Goal: Task Accomplishment & Management: Use online tool/utility

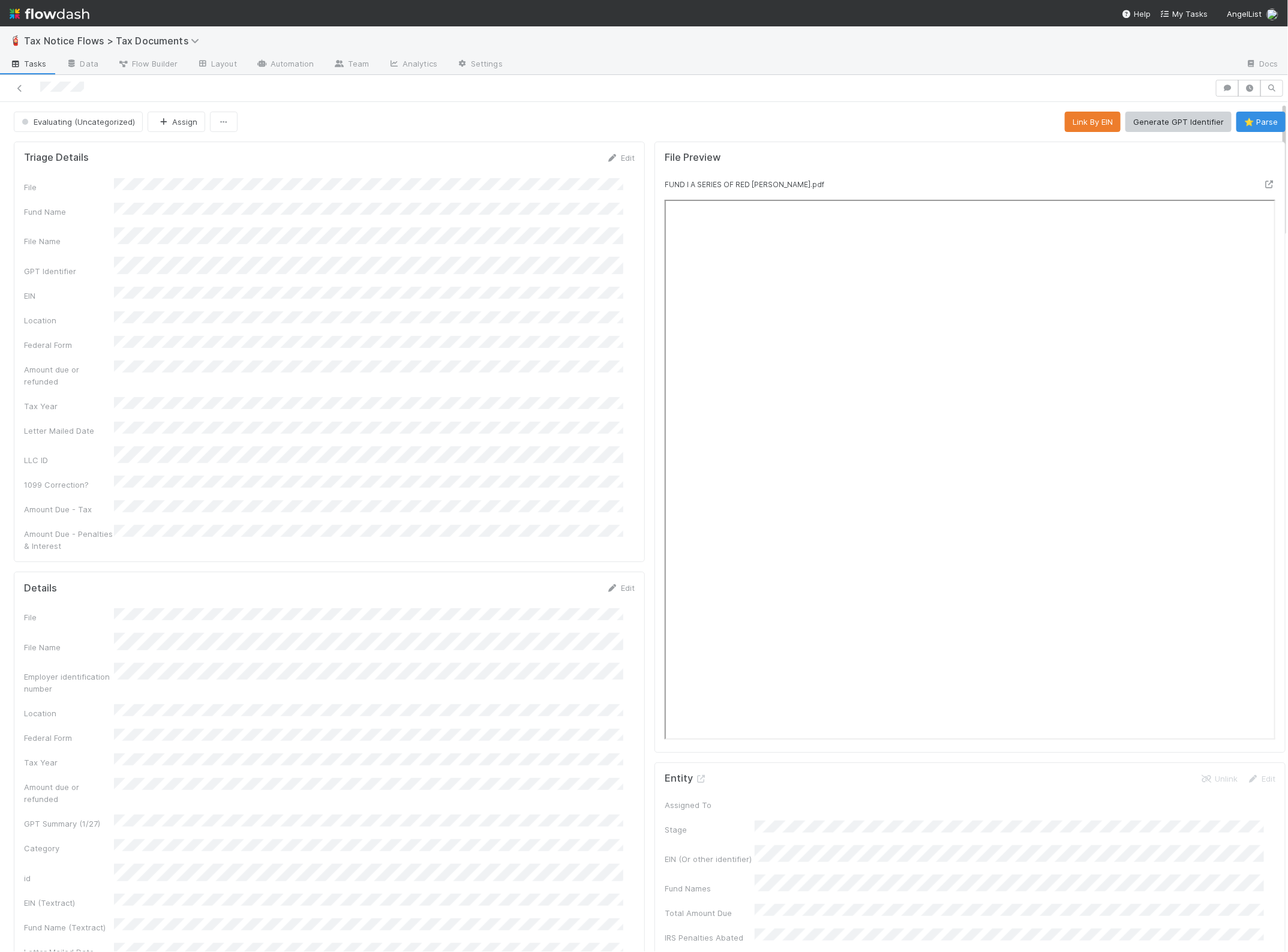
click at [70, 13] on img at bounding box center [50, 13] width 80 height 20
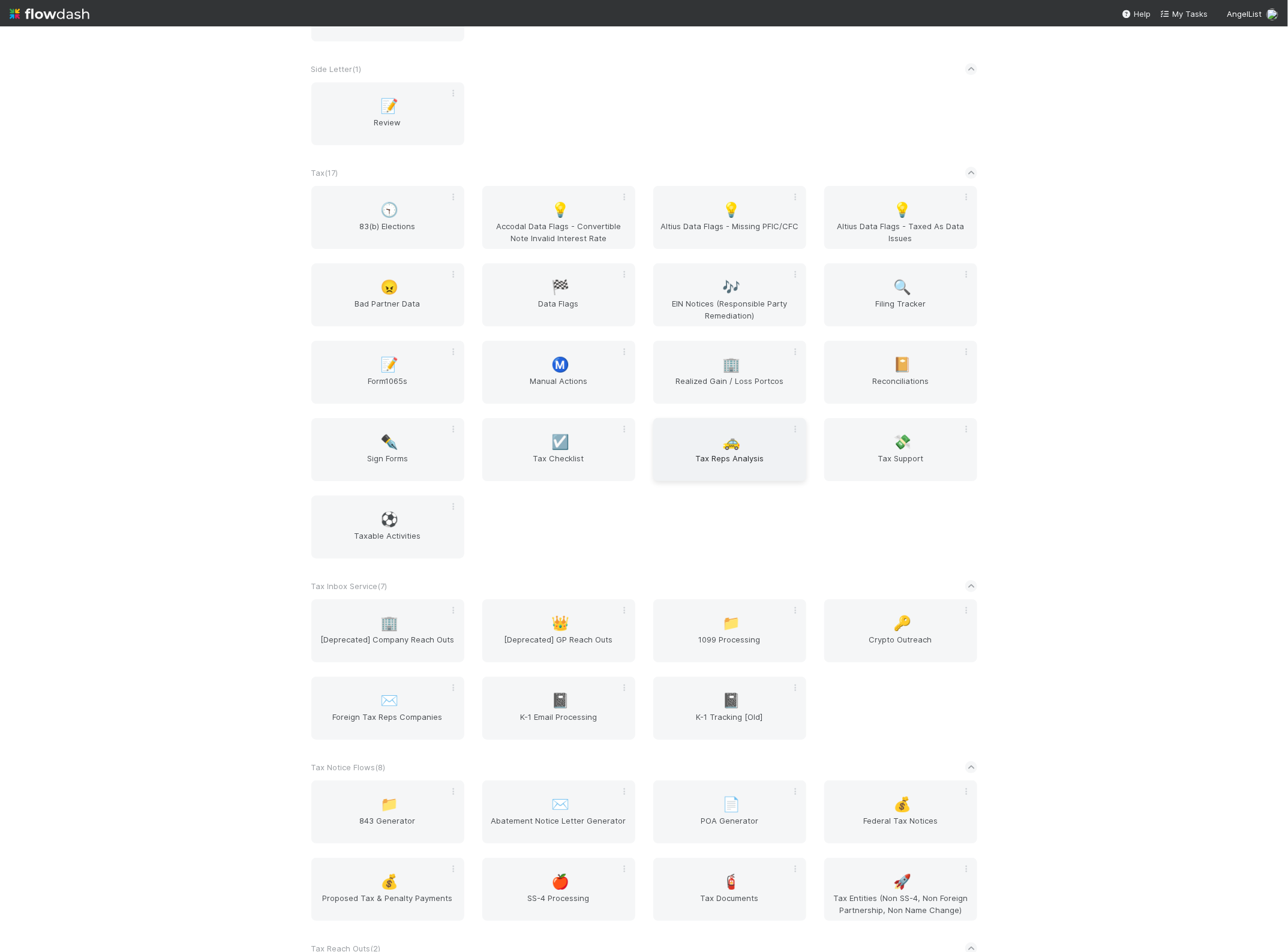
scroll to position [2400, 0]
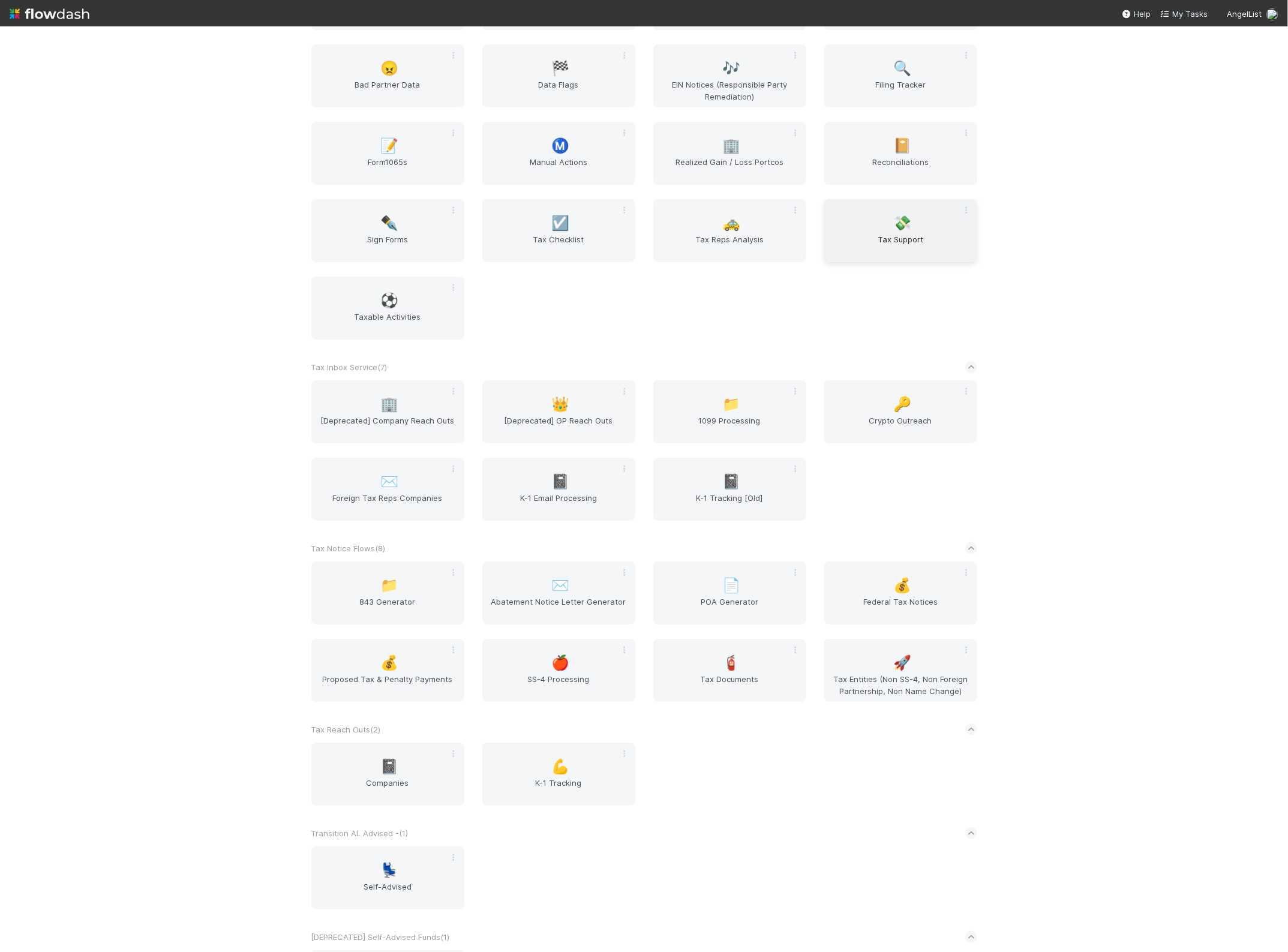
click at [890, 256] on span "Tax Support" at bounding box center [901, 245] width 143 height 24
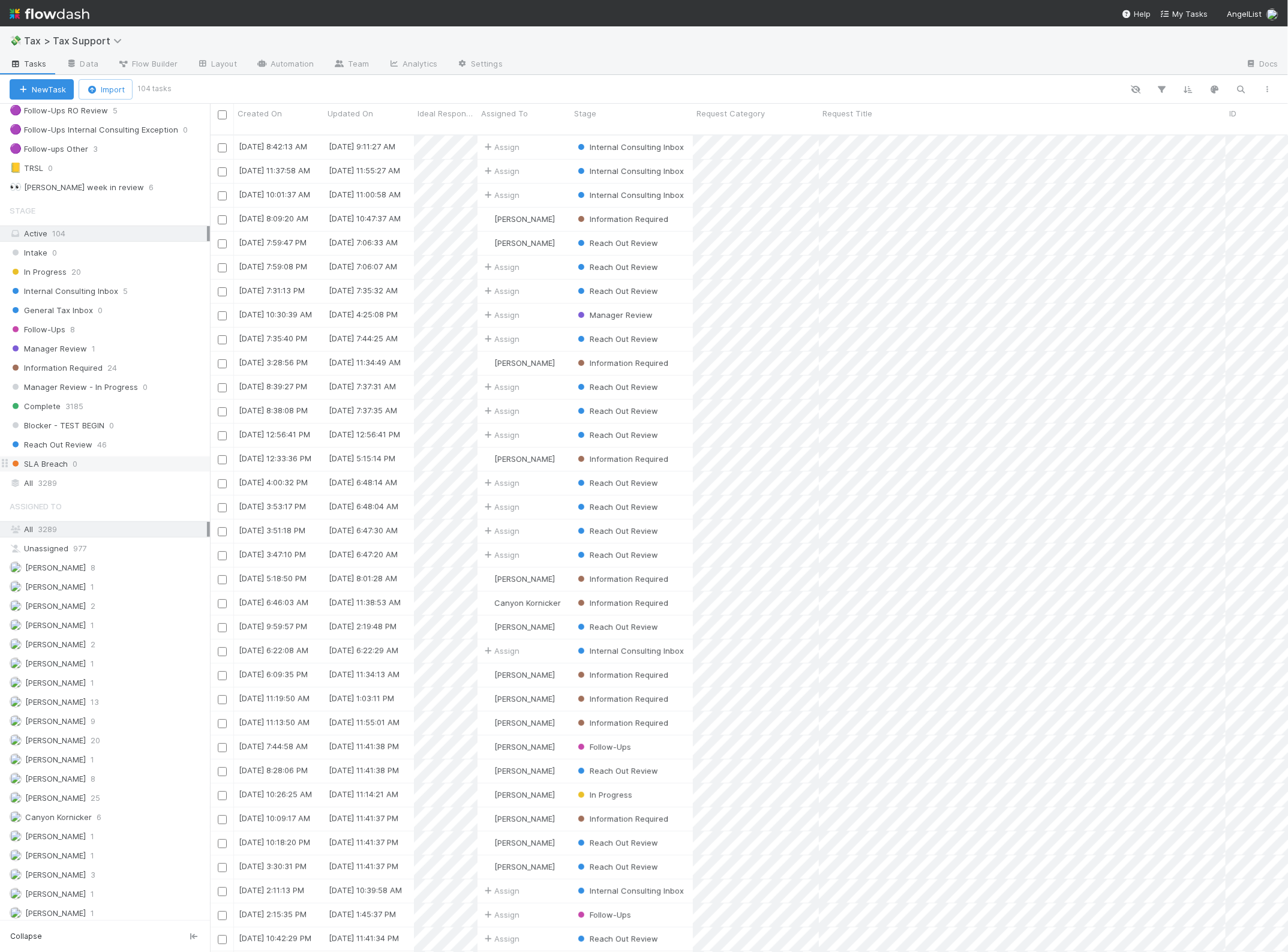
scroll to position [225, 0]
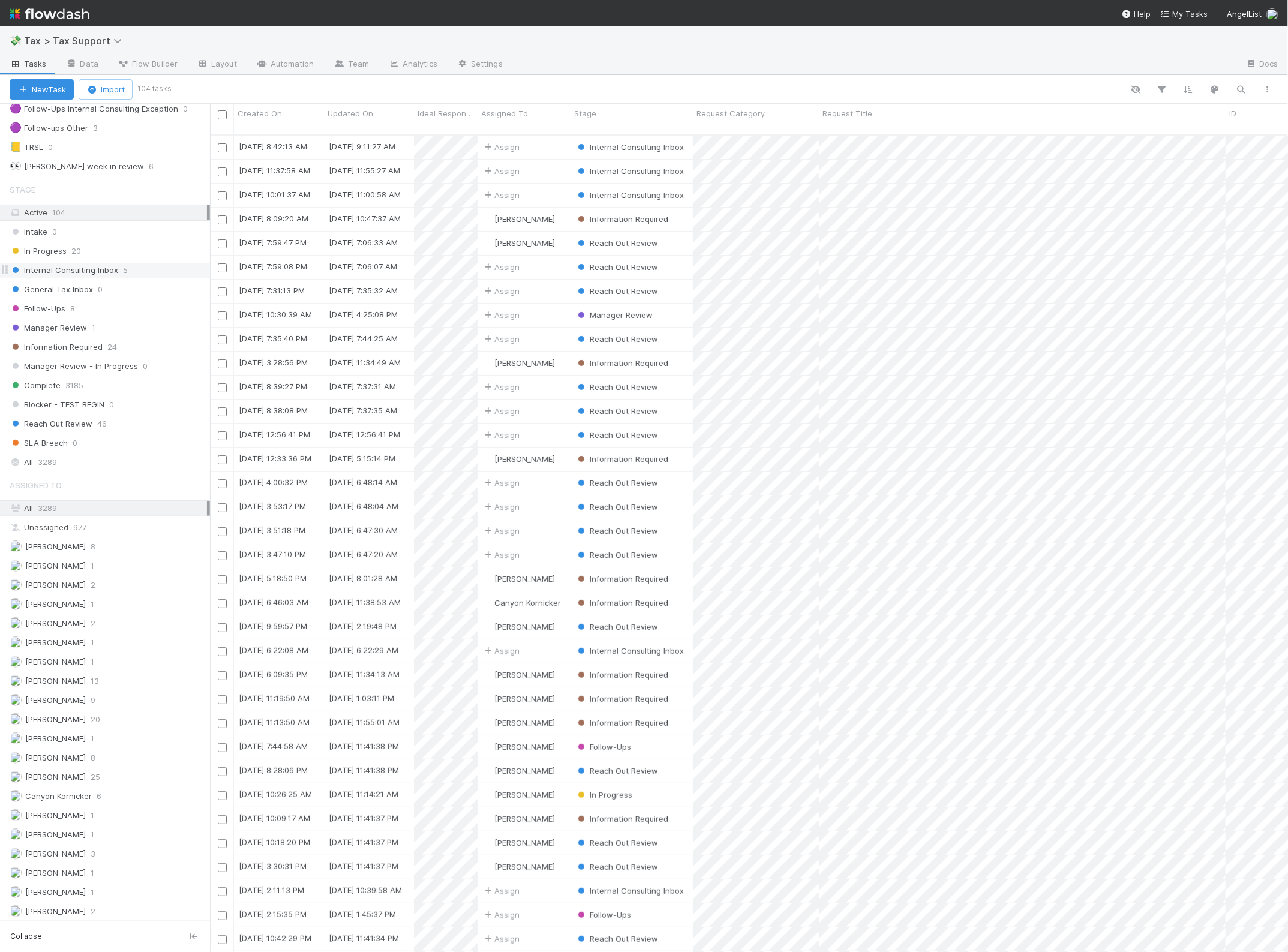
click at [136, 275] on div "Internal Consulting Inbox 5" at bounding box center [110, 270] width 200 height 15
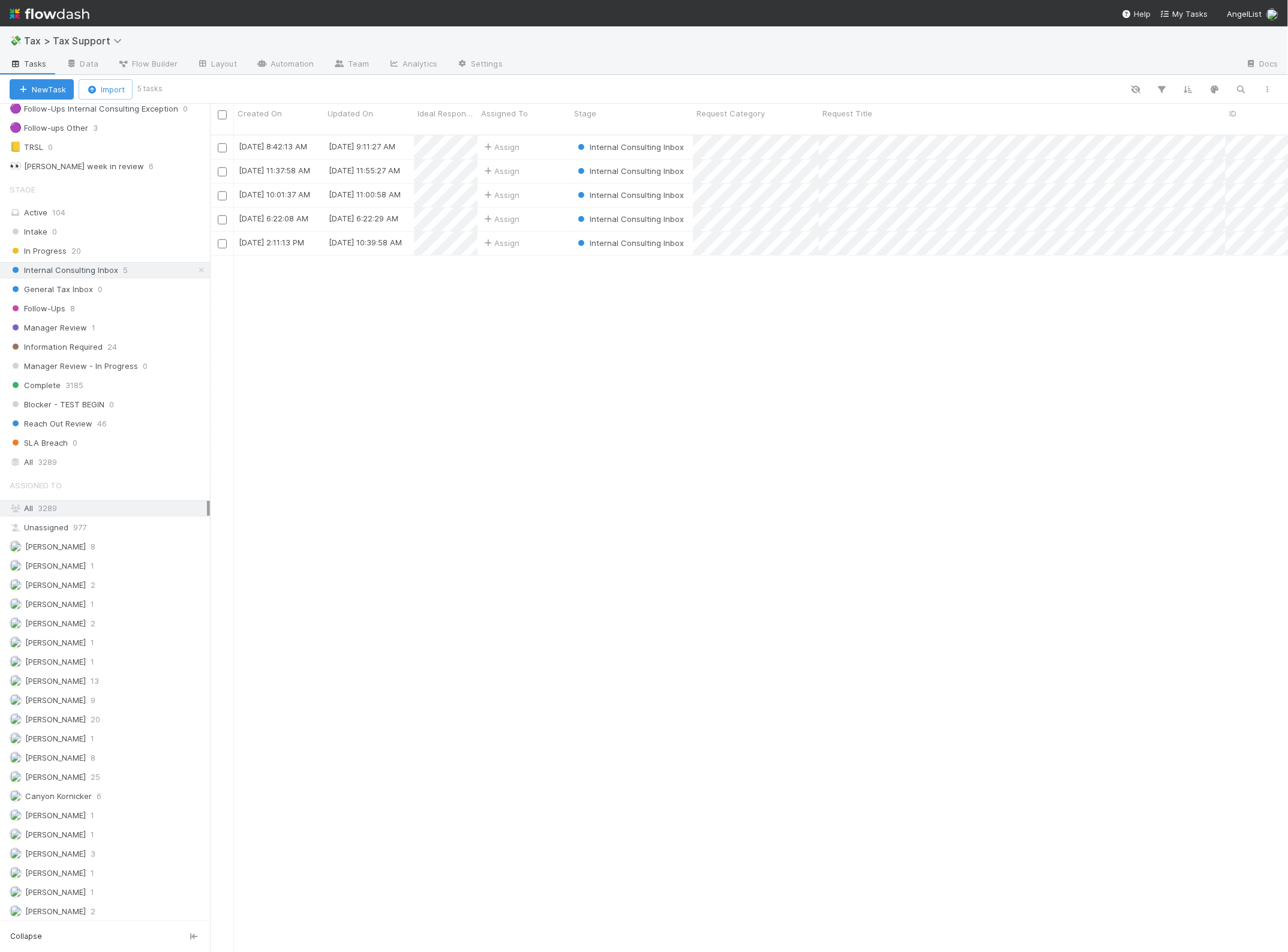
scroll to position [816, 1067]
click at [544, 162] on div "Assign" at bounding box center [524, 171] width 93 height 24
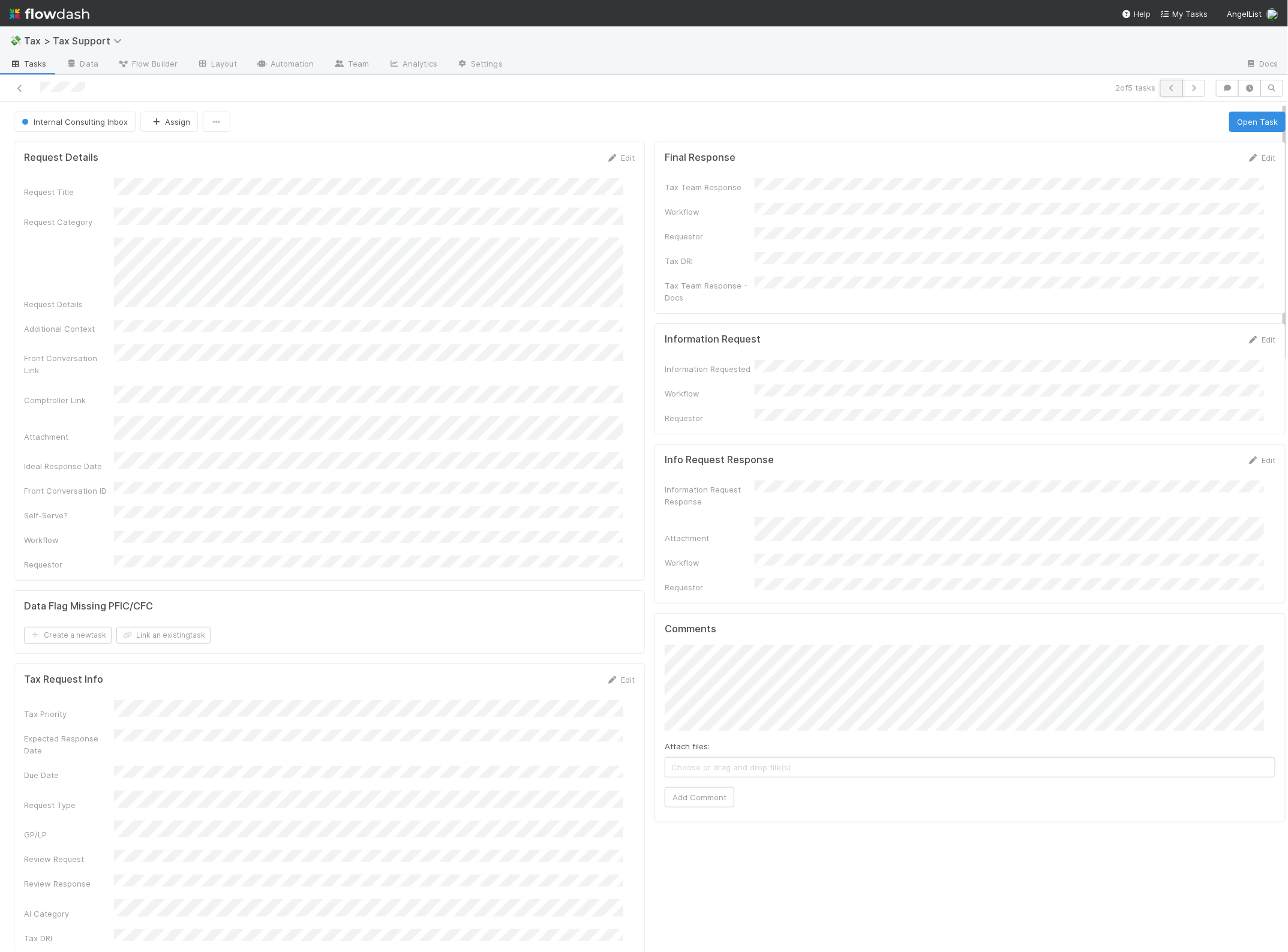
click at [1166, 90] on icon "button" at bounding box center [1172, 88] width 12 height 7
click at [1247, 159] on link "Edit" at bounding box center [1261, 158] width 28 height 10
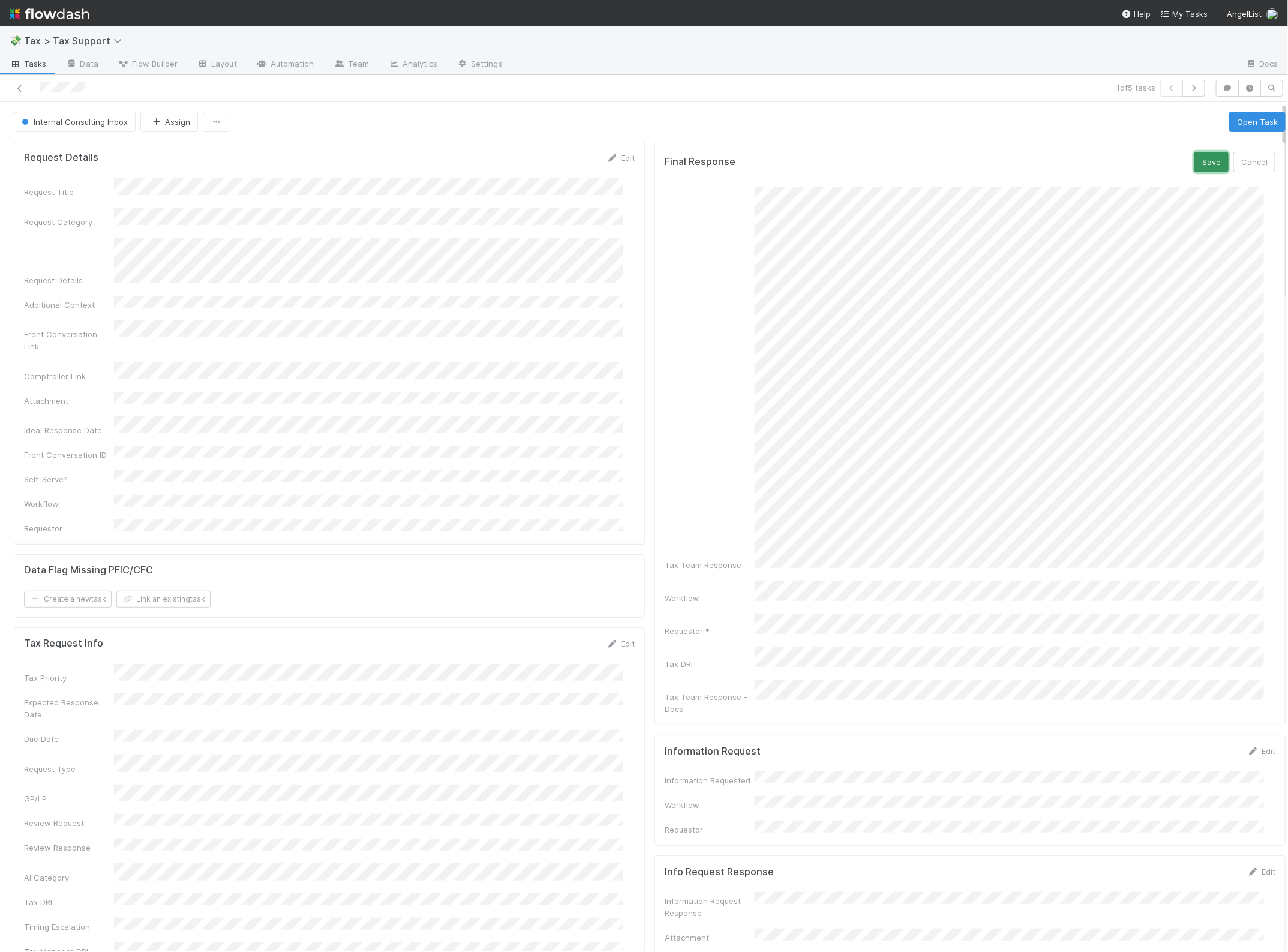
click at [1194, 162] on button "Save" at bounding box center [1212, 162] width 34 height 20
click at [1231, 123] on button "Open Task" at bounding box center [1257, 121] width 56 height 20
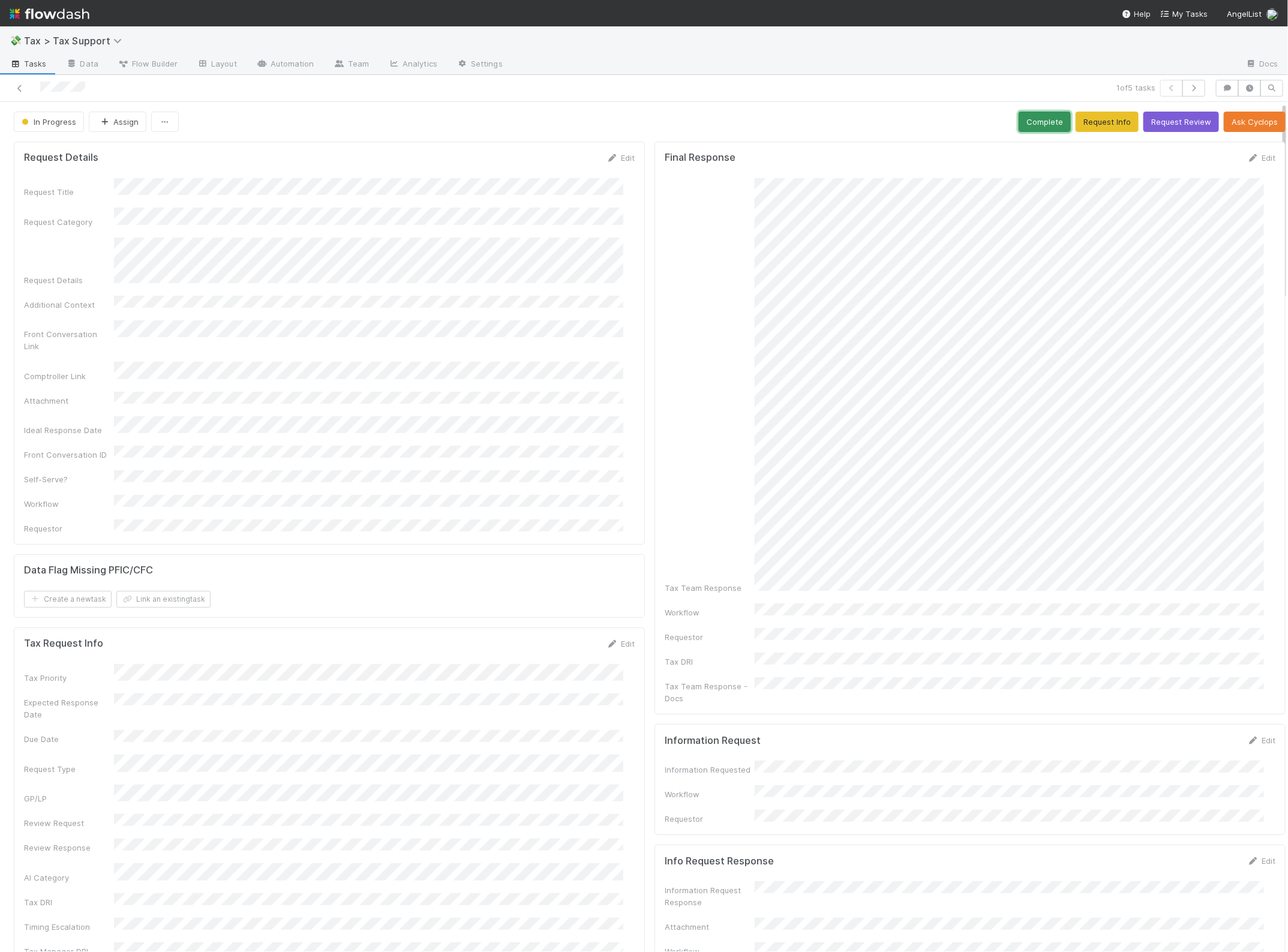
click at [1034, 123] on button "Complete" at bounding box center [1045, 121] width 52 height 20
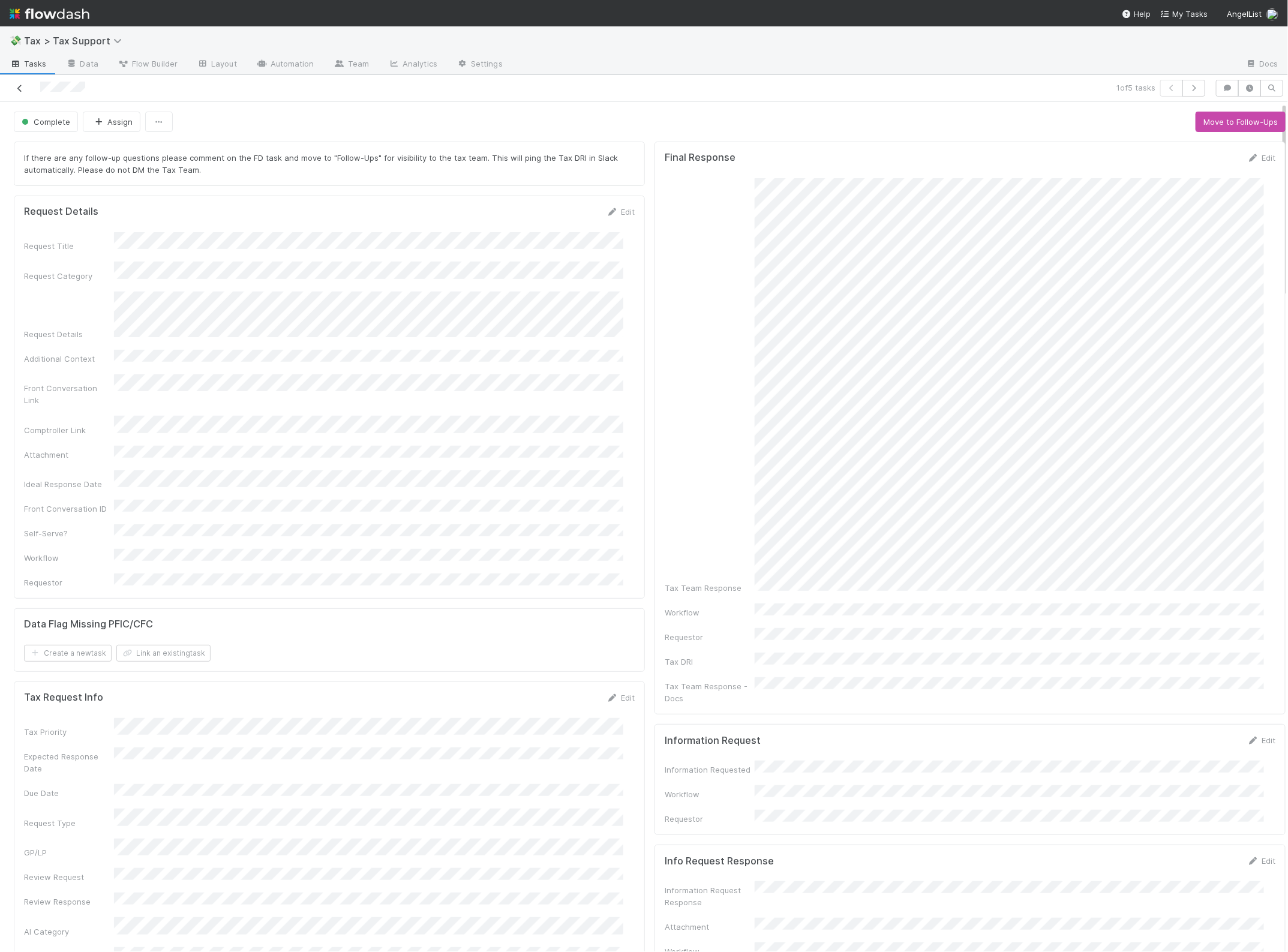
click at [24, 88] on icon at bounding box center [20, 89] width 12 height 8
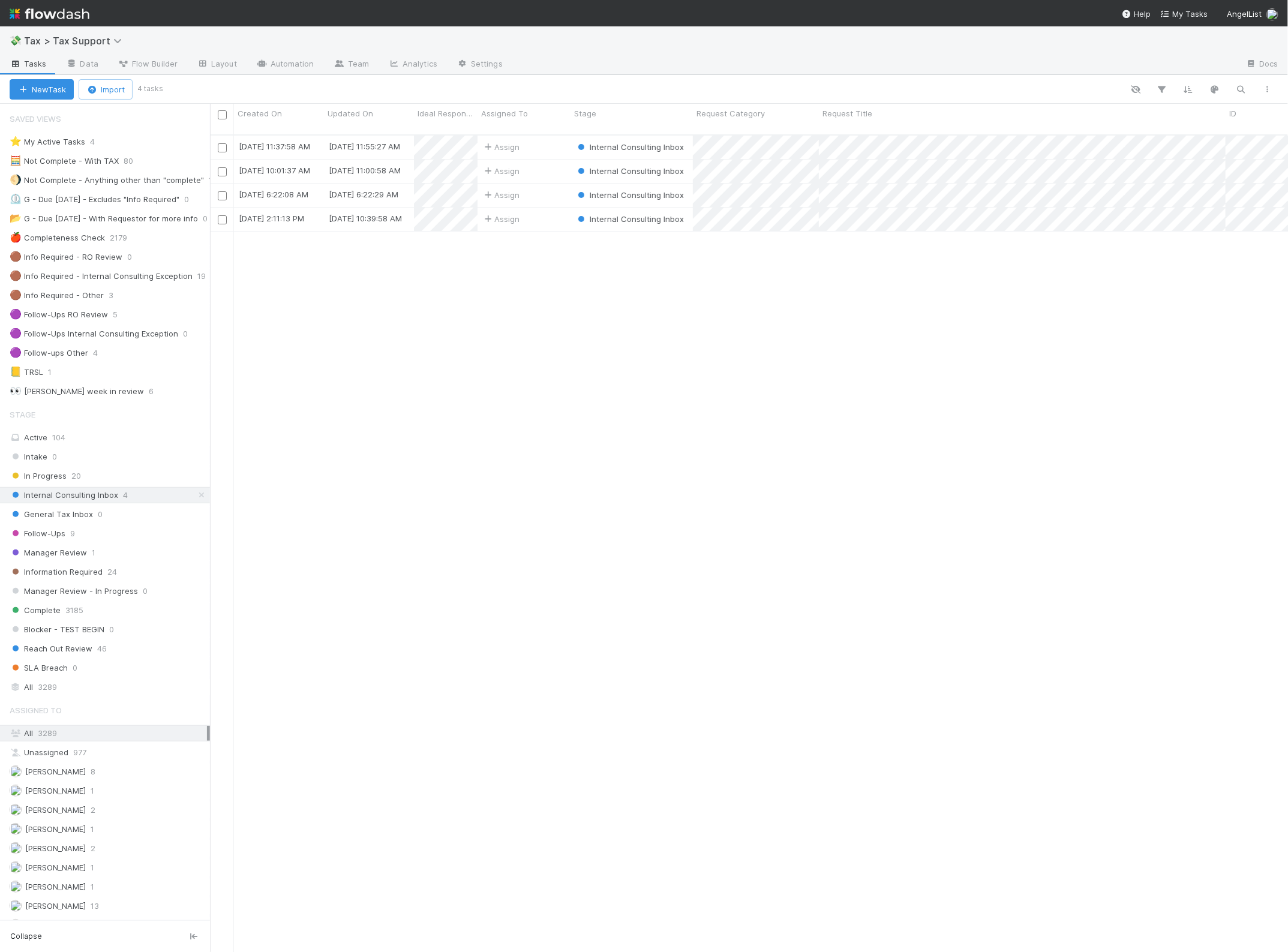
scroll to position [816, 1067]
click at [55, 541] on span "Follow-Ups" at bounding box center [37, 534] width 56 height 15
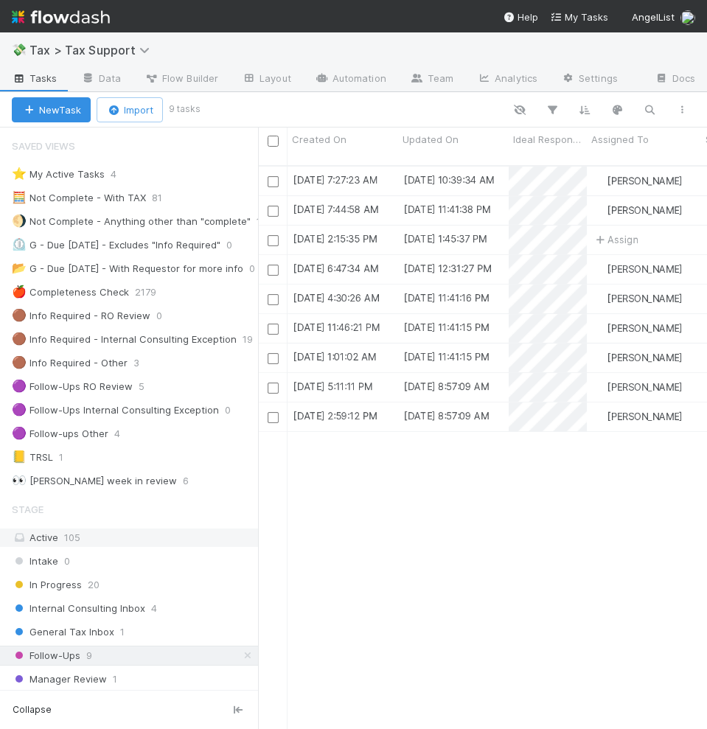
scroll to position [562, 435]
